Goal: Information Seeking & Learning: Learn about a topic

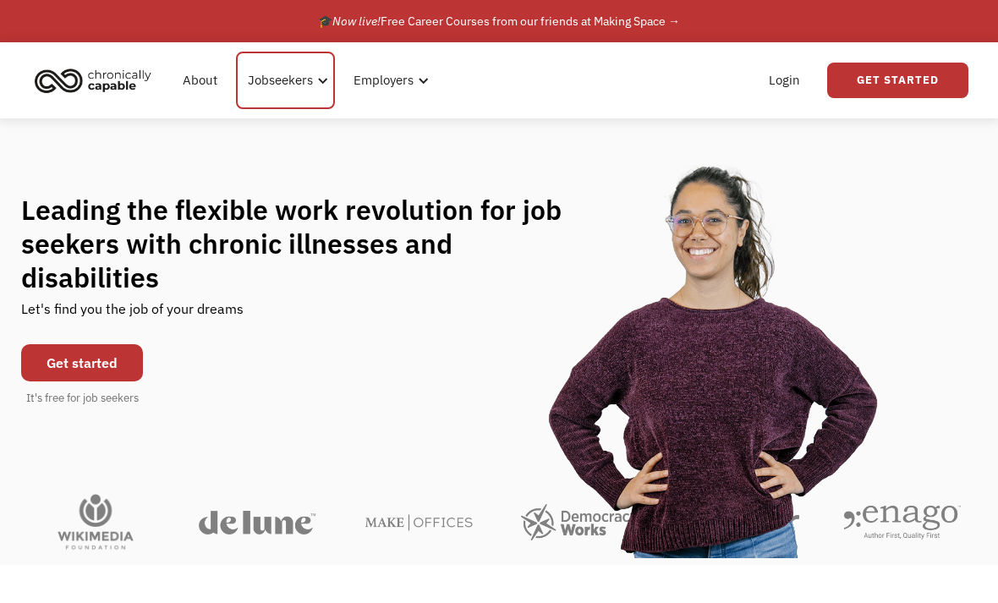
click at [326, 78] on div at bounding box center [322, 80] width 13 height 13
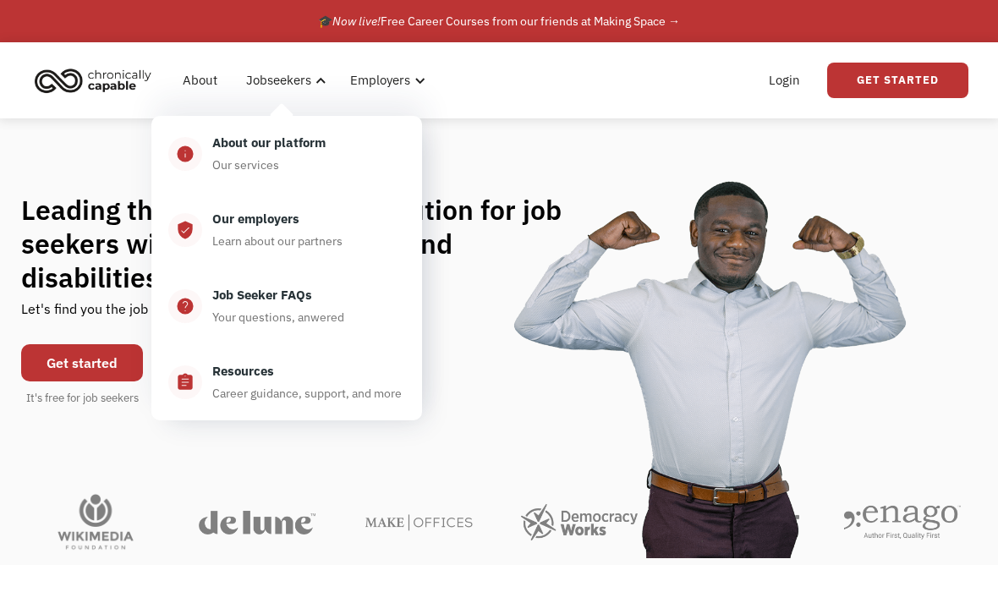
click at [269, 149] on div "About our platform" at bounding box center [268, 143] width 113 height 20
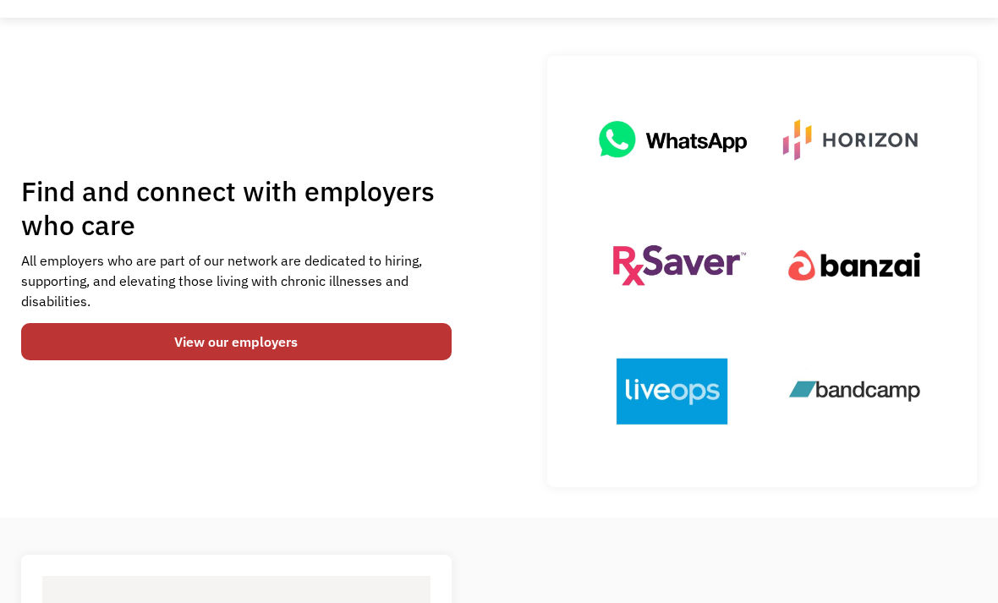
scroll to position [105, 0]
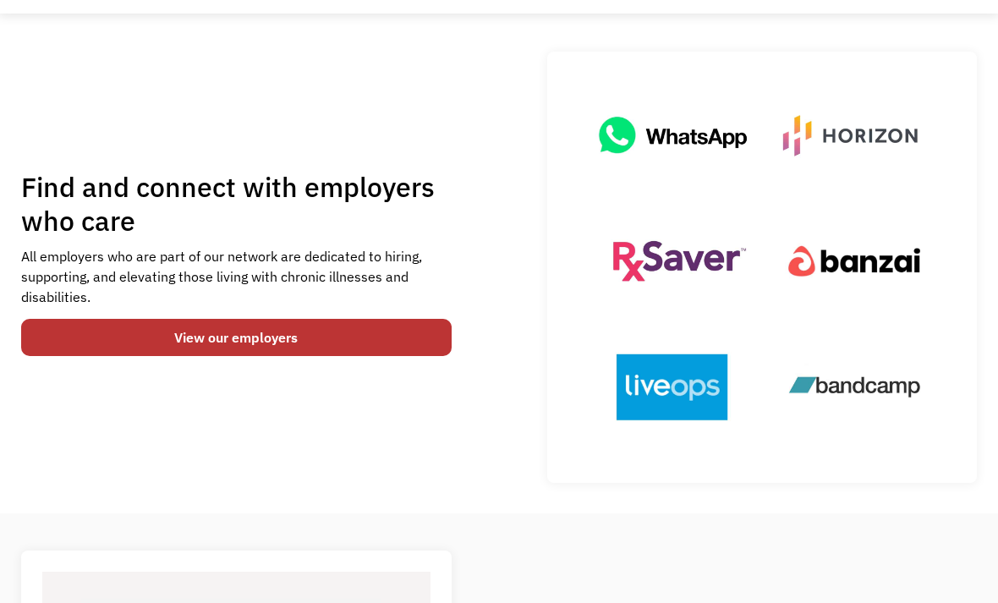
click at [91, 338] on link "View our employers" at bounding box center [236, 337] width 431 height 37
